Goal: Task Accomplishment & Management: Manage account settings

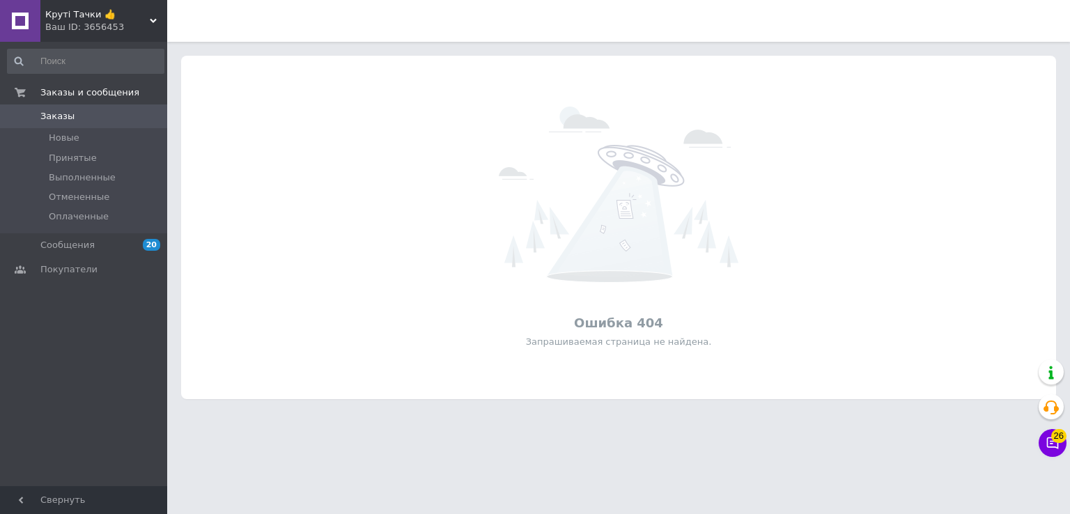
click at [156, 18] on icon at bounding box center [153, 20] width 7 height 7
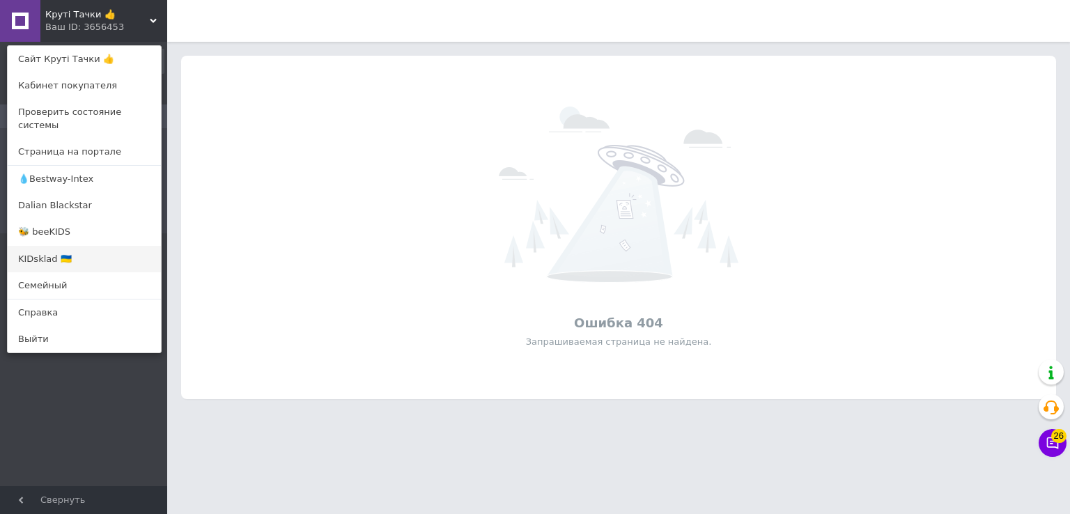
click at [64, 251] on link "KIDsklad 🇺🇦" at bounding box center [84, 259] width 153 height 26
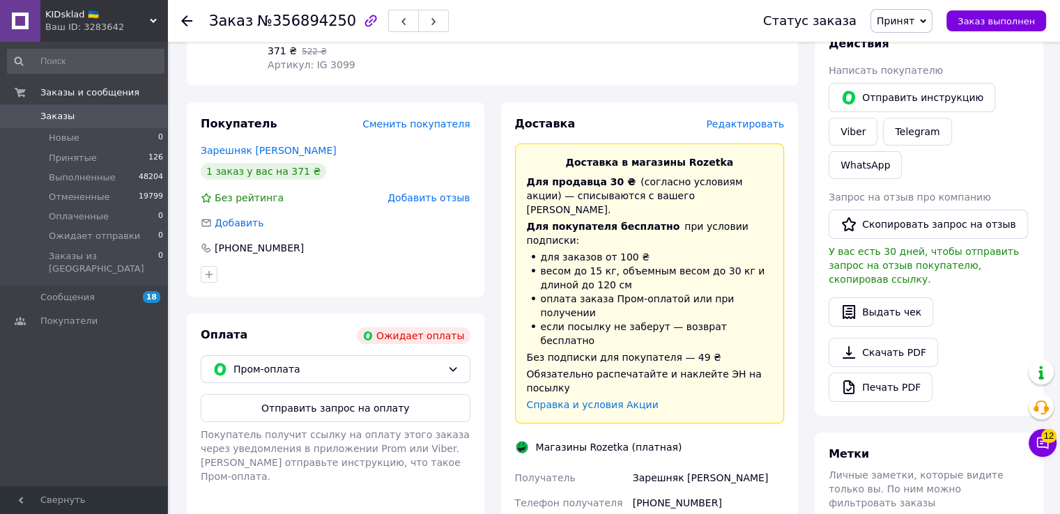
scroll to position [279, 0]
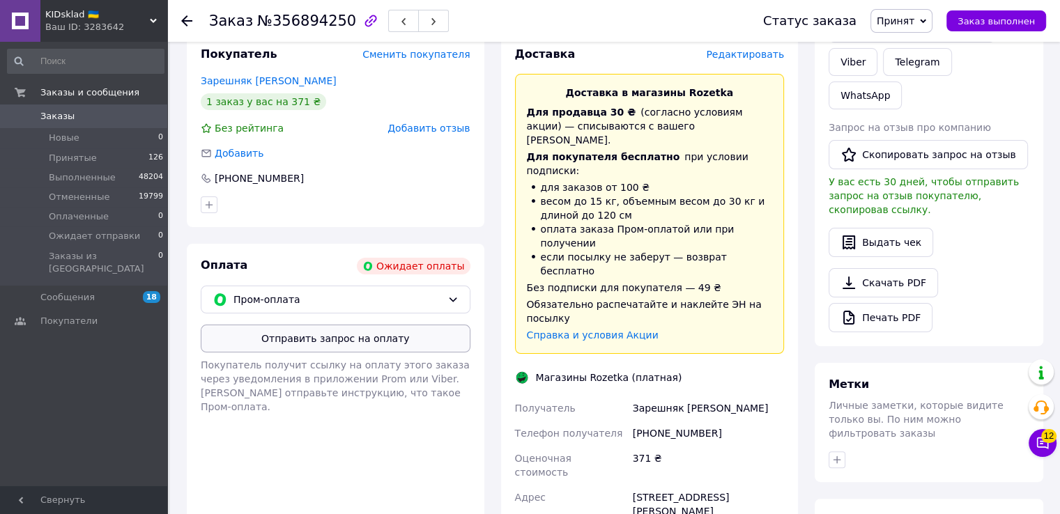
click at [345, 335] on button "Отправить запрос на оплату" at bounding box center [336, 339] width 270 height 28
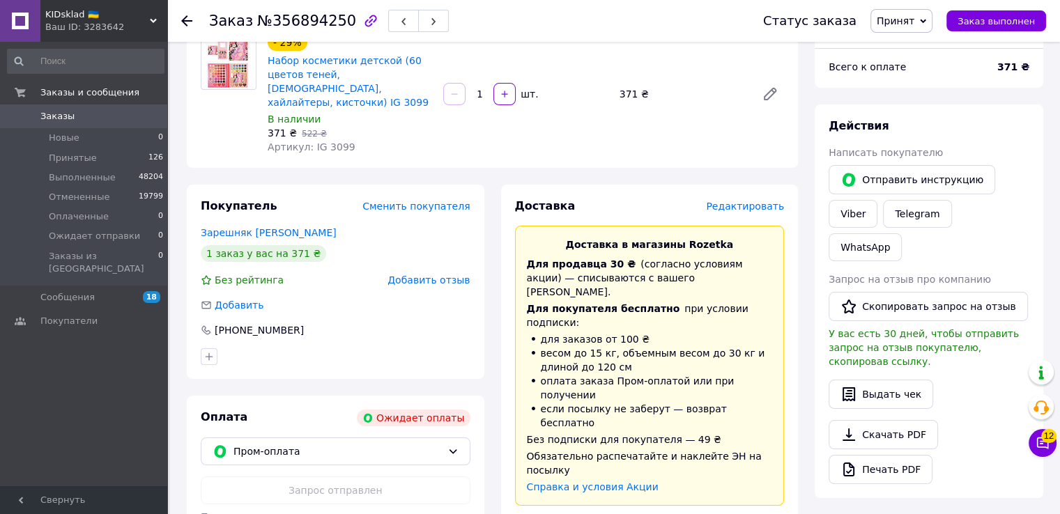
scroll to position [0, 0]
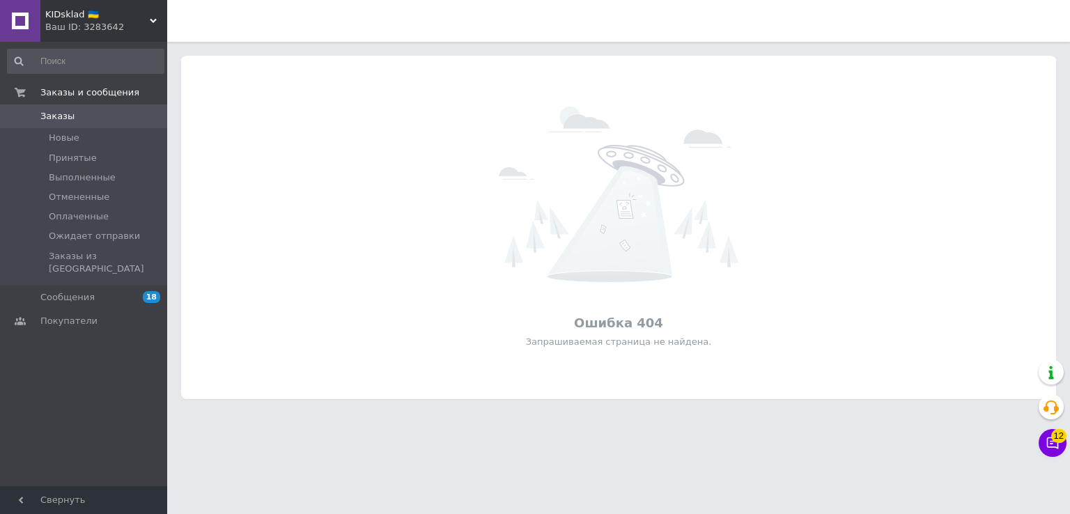
click at [150, 21] on icon at bounding box center [153, 20] width 7 height 7
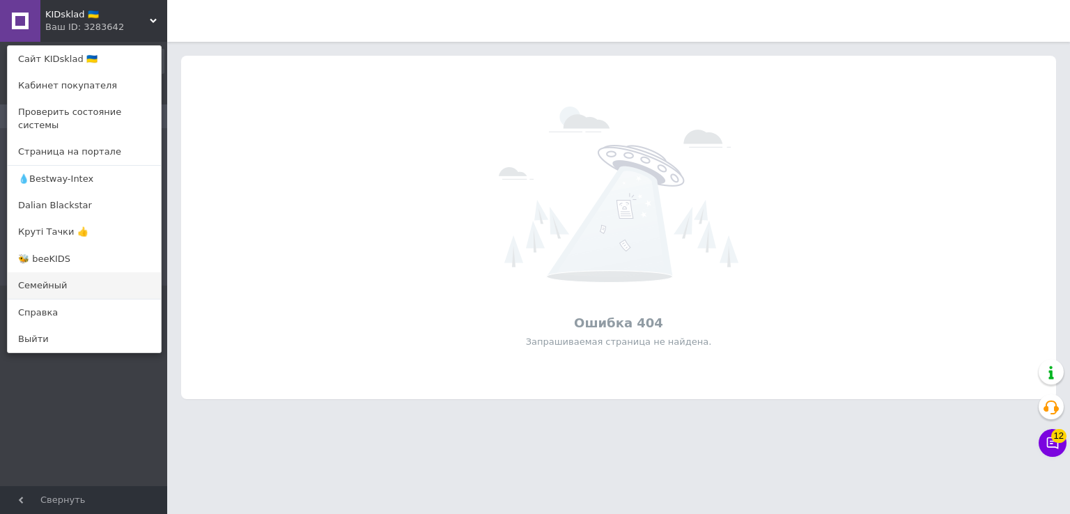
click at [47, 272] on link "Семейный" at bounding box center [84, 285] width 153 height 26
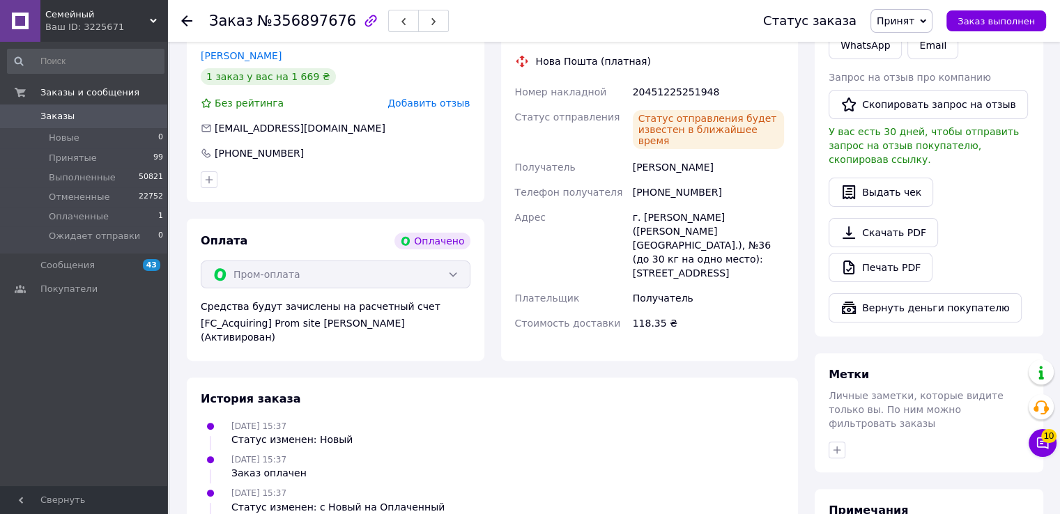
scroll to position [279, 0]
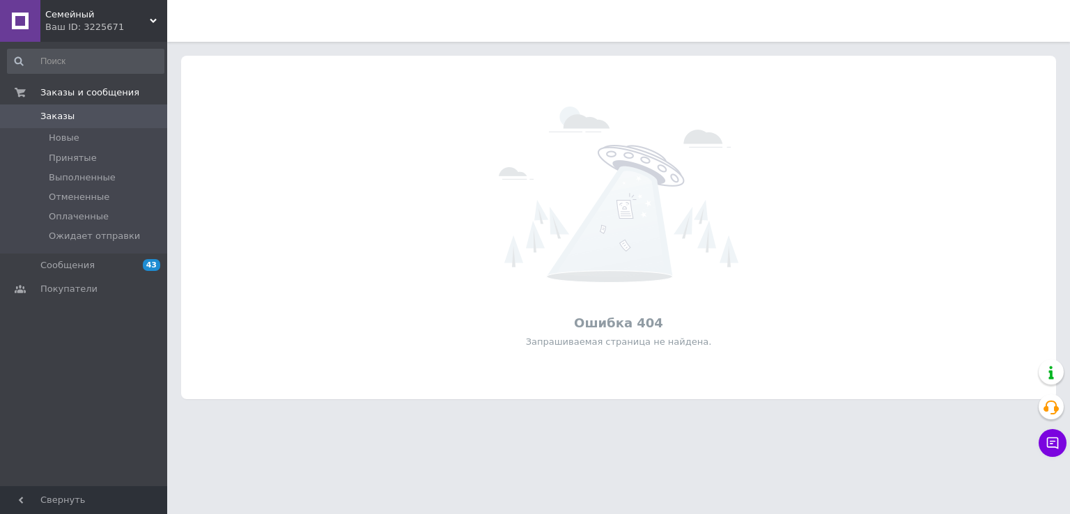
click at [132, 20] on span "Семейный" at bounding box center [97, 14] width 105 height 13
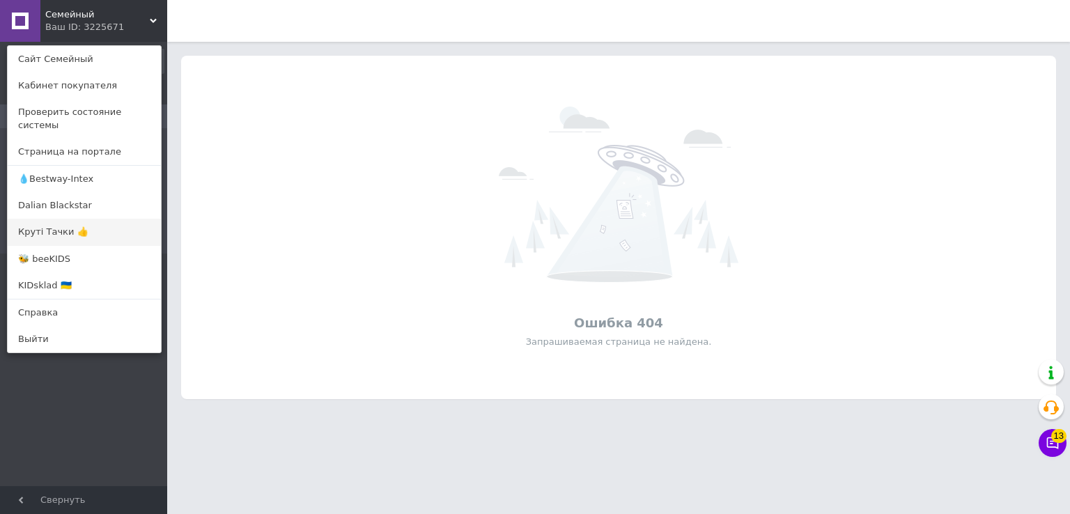
click at [68, 219] on link "Круті Тачки 👍" at bounding box center [84, 232] width 153 height 26
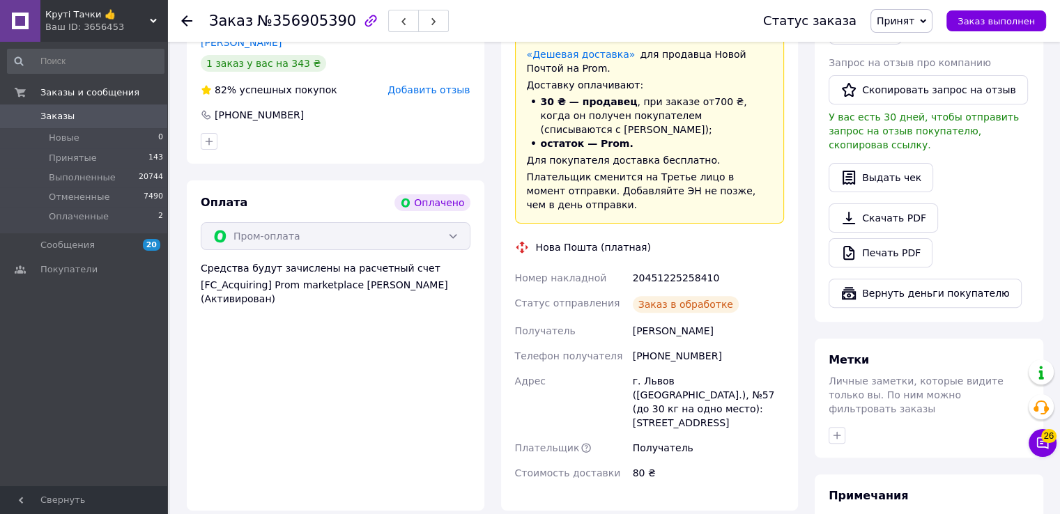
scroll to position [203, 0]
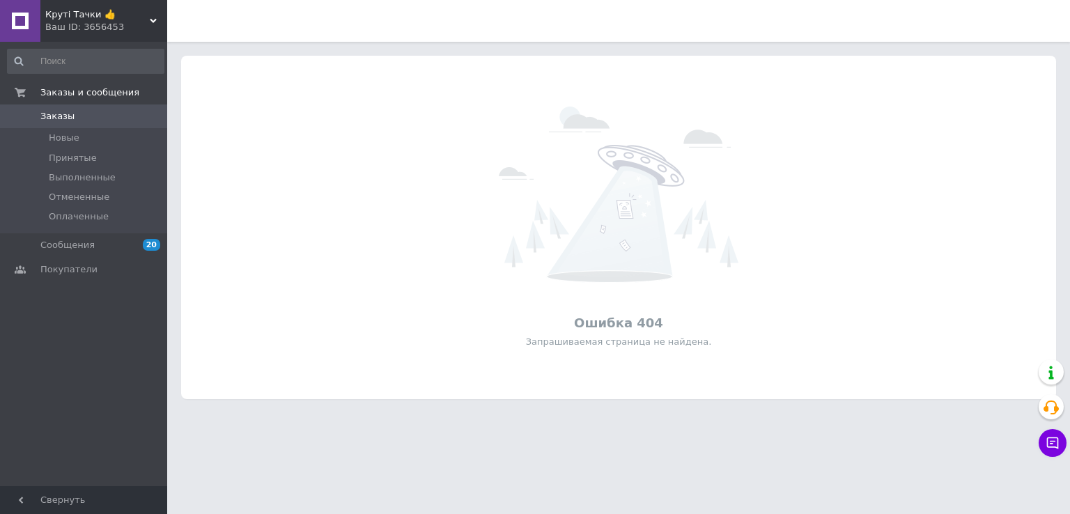
click at [138, 11] on span "Круті Тачки 👍" at bounding box center [97, 14] width 105 height 13
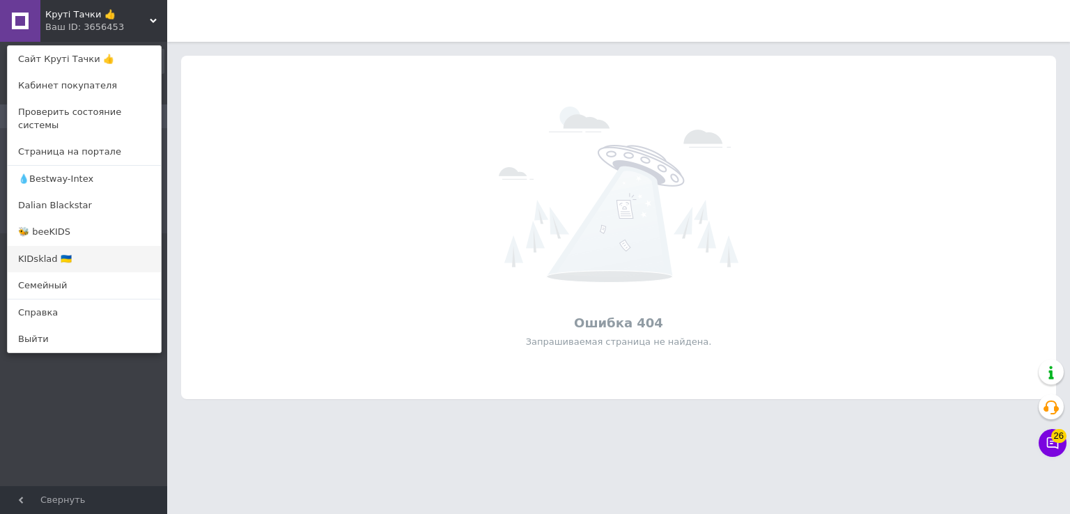
click at [47, 246] on link "KIDsklad 🇺🇦" at bounding box center [84, 259] width 153 height 26
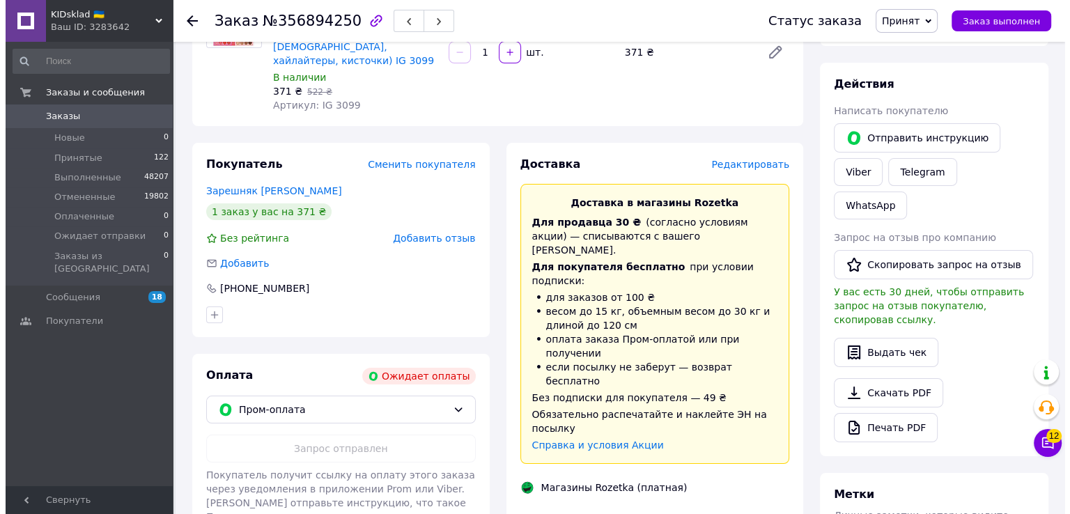
scroll to position [209, 0]
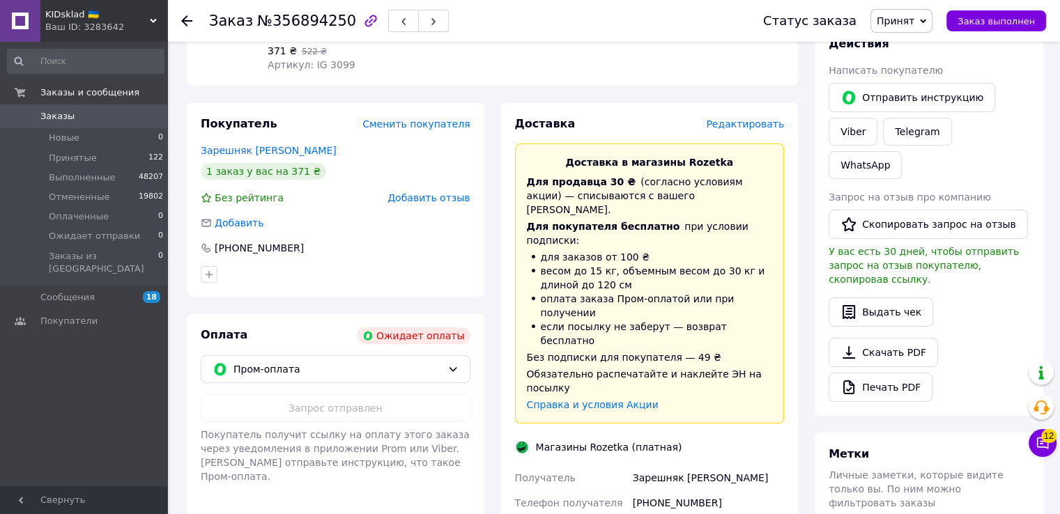
click at [770, 118] on span "Редактировать" at bounding box center [745, 123] width 78 height 11
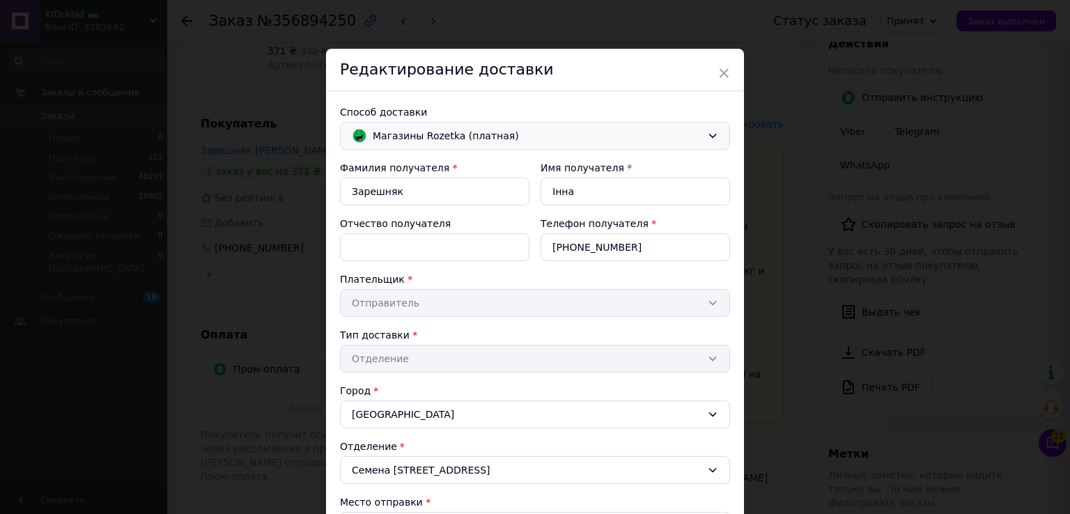
click at [719, 131] on div "Магазины Rozetka (платная)" at bounding box center [535, 136] width 390 height 28
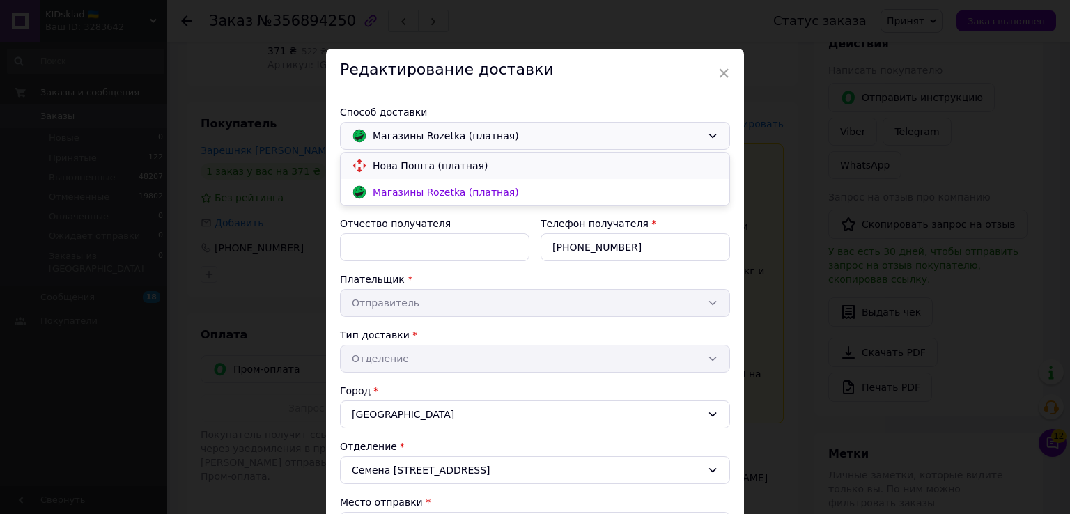
click at [599, 165] on span "Нова Пошта (платная)" at bounding box center [546, 166] width 346 height 14
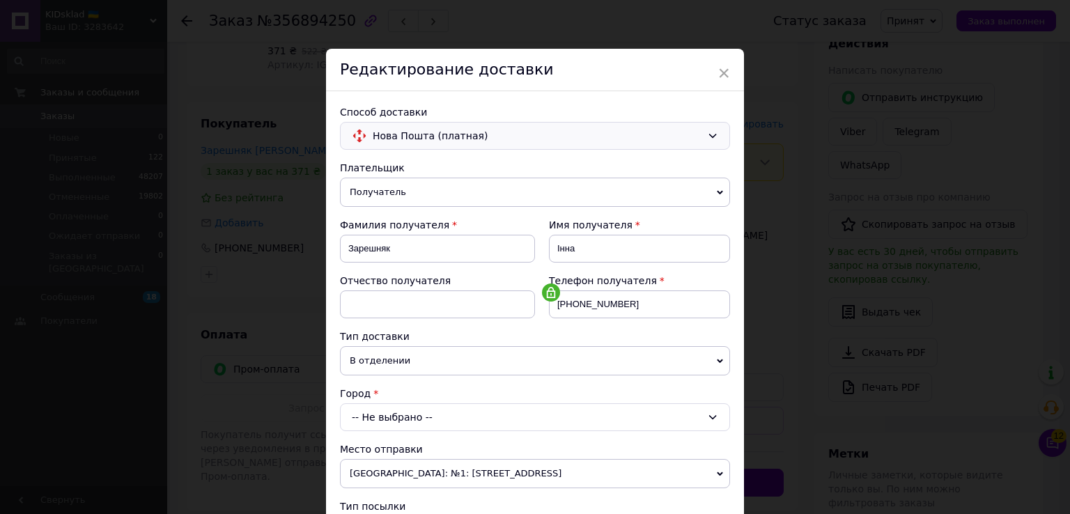
click at [707, 416] on icon at bounding box center [712, 417] width 11 height 11
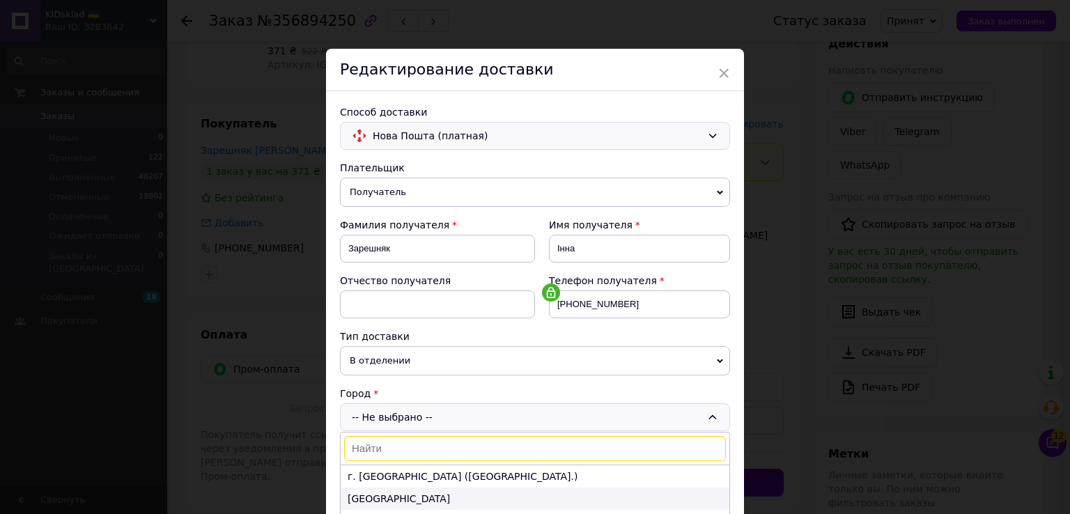
click at [378, 493] on li "Одесса" at bounding box center [535, 499] width 389 height 22
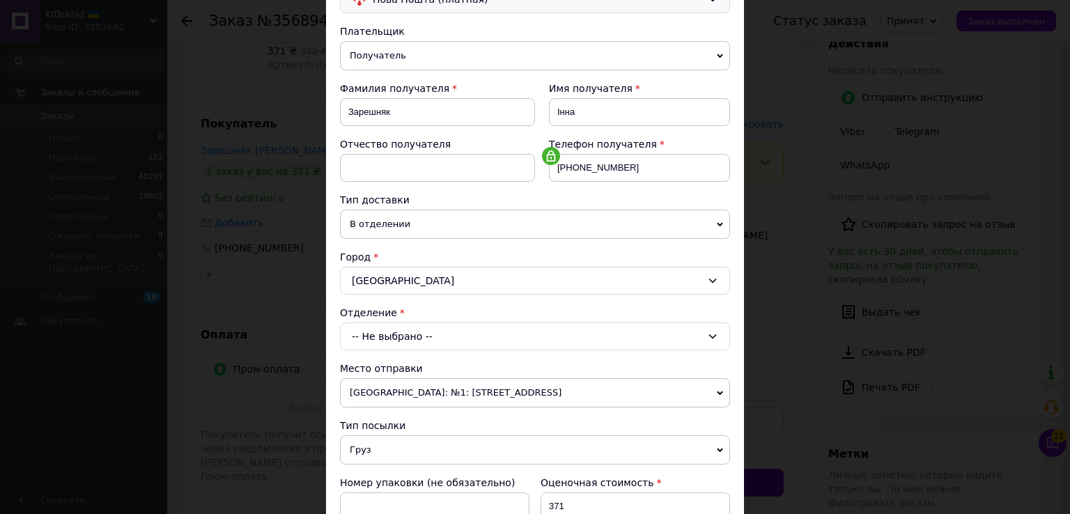
scroll to position [139, 0]
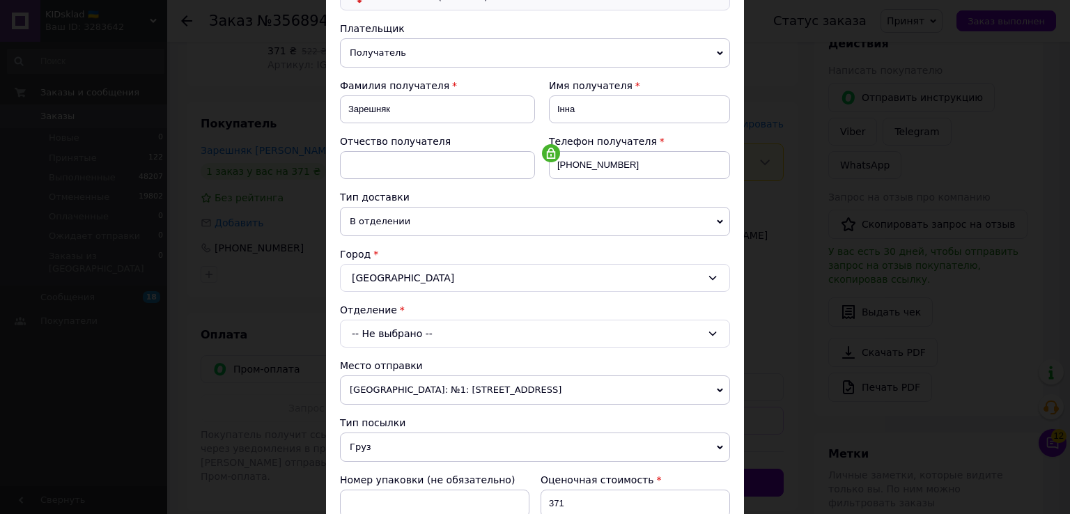
click at [615, 329] on div "-- Не выбрано --" at bounding box center [535, 334] width 390 height 28
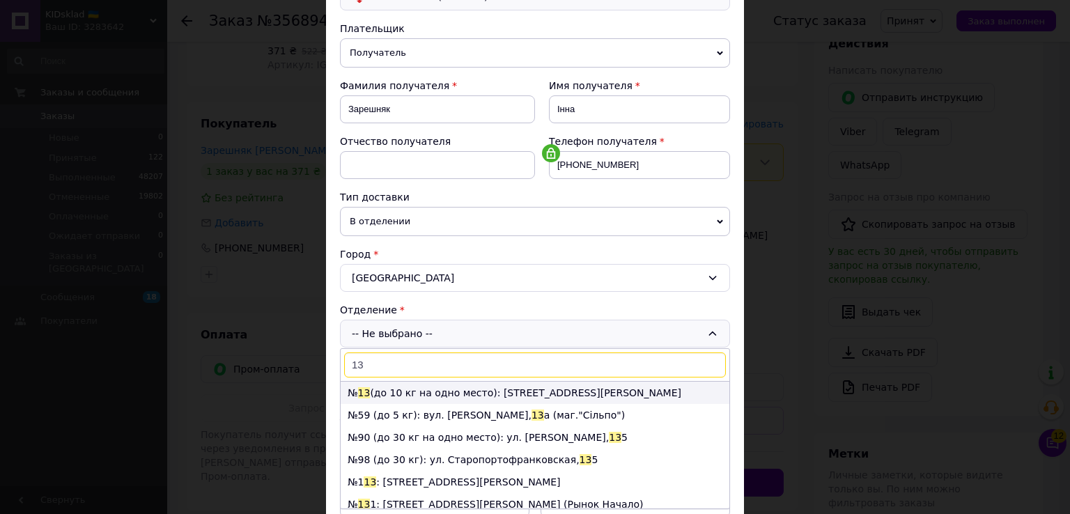
type input "13"
click at [467, 388] on li "№ 13 (до 10 кг на одно место): ул. Семена Палия, 99Б" at bounding box center [535, 393] width 389 height 22
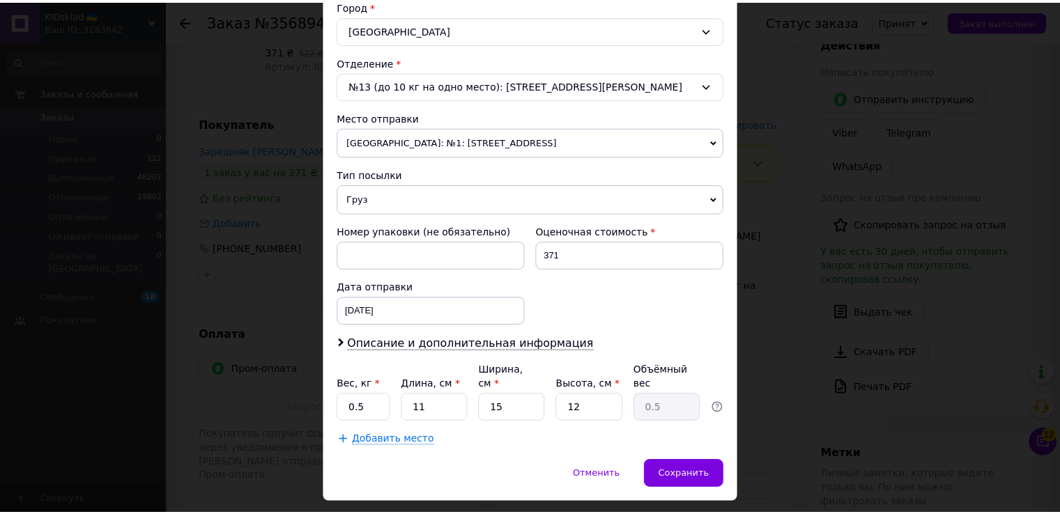
scroll to position [407, 0]
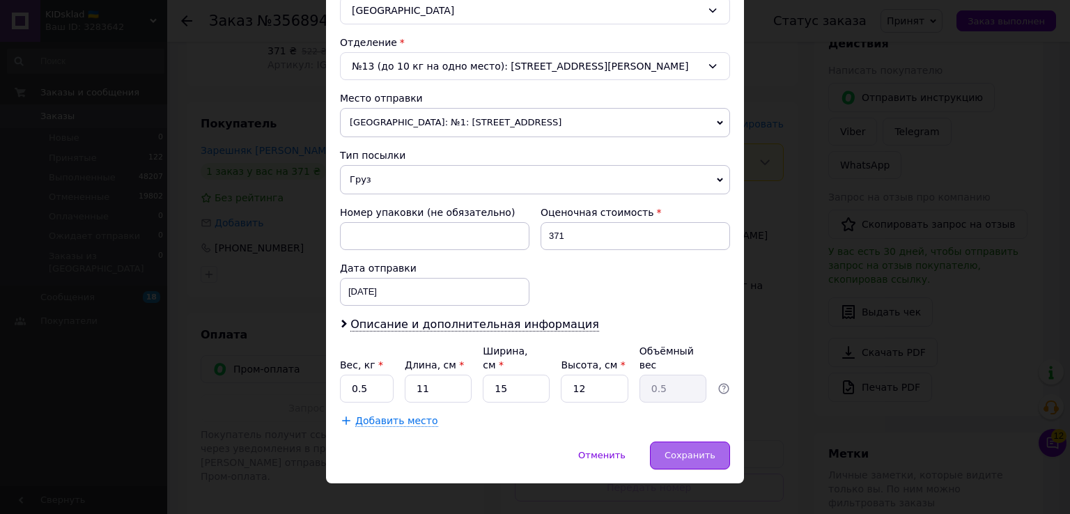
click at [678, 450] on span "Сохранить" at bounding box center [690, 455] width 51 height 10
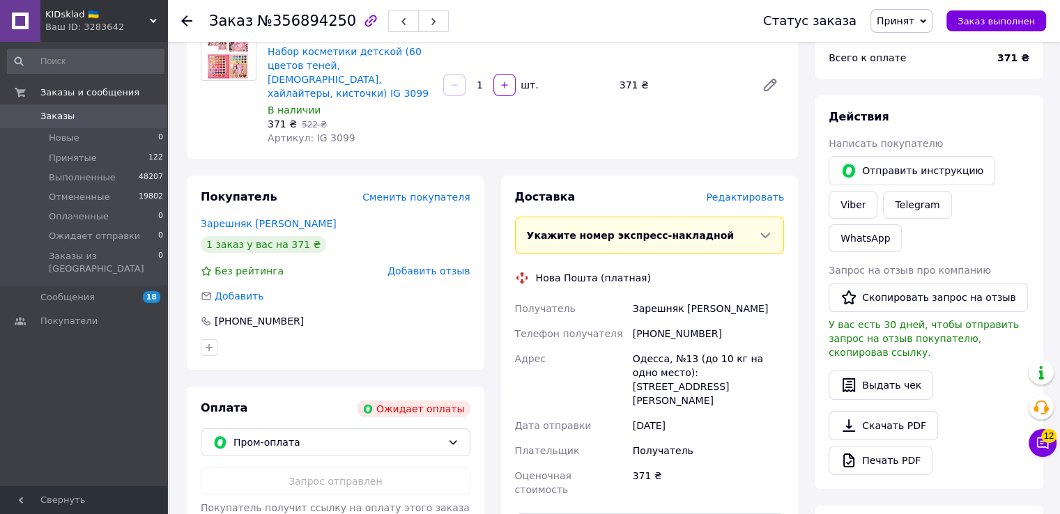
scroll to position [0, 0]
